Goal: Complete application form: Complete application form

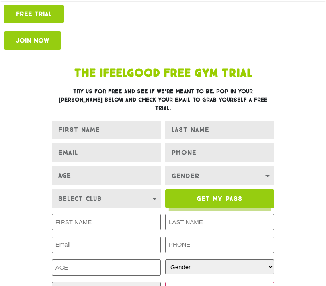
scroll to position [131, 0]
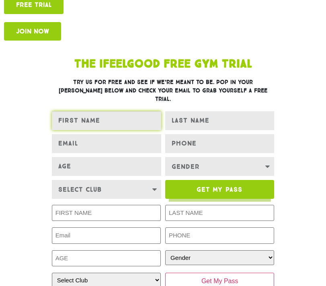
click at [126, 114] on input "FIRST NAME" at bounding box center [106, 120] width 109 height 19
type input "[PERSON_NAME]"
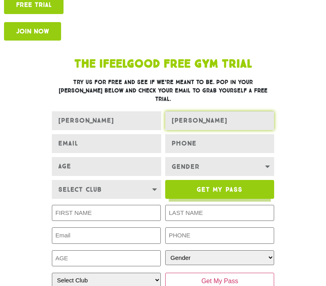
type input "[PERSON_NAME]"
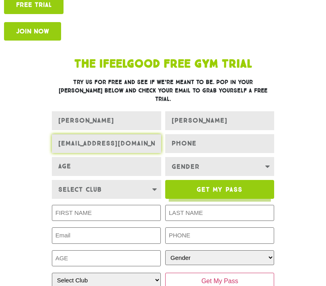
type input "[EMAIL_ADDRESS][DOMAIN_NAME]"
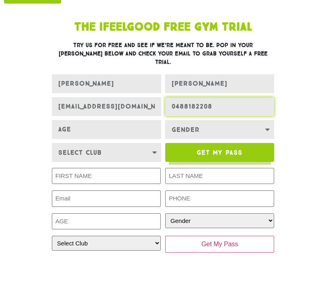
scroll to position [174, 0]
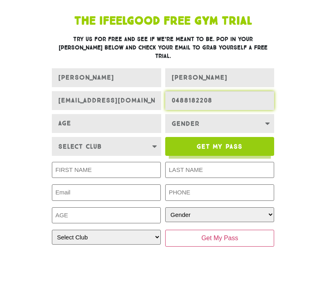
type input "0488182208"
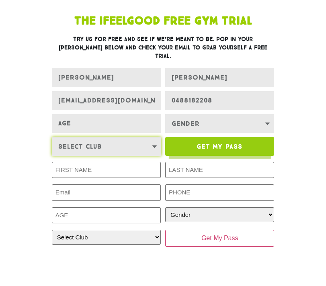
click at [147, 139] on select "Select Club [GEOGRAPHIC_DATA] [GEOGRAPHIC_DATA] [GEOGRAPHIC_DATA] [GEOGRAPHIC_D…" at bounding box center [106, 146] width 109 height 19
select select "Underwood"
click at [52, 137] on select "Select Club [GEOGRAPHIC_DATA] [GEOGRAPHIC_DATA] [GEOGRAPHIC_DATA] [GEOGRAPHIC_D…" at bounding box center [106, 146] width 109 height 19
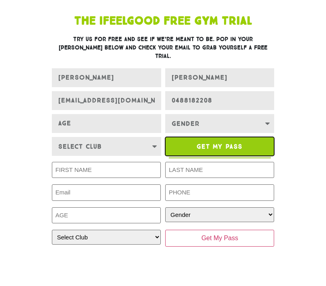
click at [219, 143] on span "Get My Pass" at bounding box center [219, 146] width 46 height 6
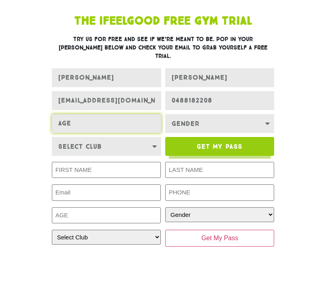
click at [142, 115] on input "Age" at bounding box center [106, 123] width 109 height 19
type input "34"
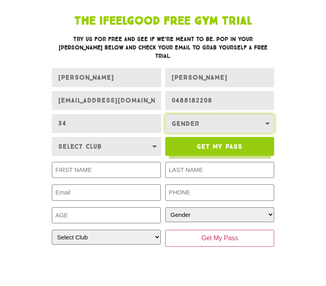
click at [232, 119] on select "Gender [DEMOGRAPHIC_DATA] [DEMOGRAPHIC_DATA]" at bounding box center [219, 123] width 109 height 19
select select "[DEMOGRAPHIC_DATA]"
click at [165, 114] on select "Gender [DEMOGRAPHIC_DATA] [DEMOGRAPHIC_DATA]" at bounding box center [219, 123] width 109 height 19
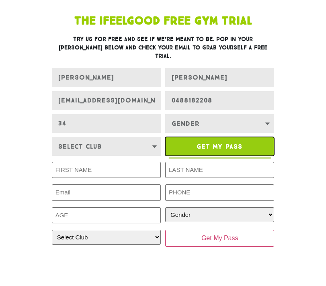
click at [213, 143] on span "Get My Pass" at bounding box center [219, 146] width 46 height 6
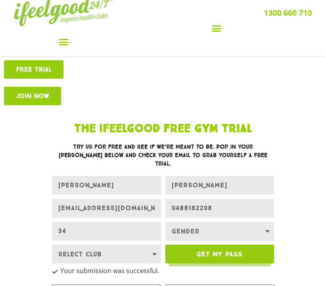
scroll to position [0, 0]
